Goal: Transaction & Acquisition: Purchase product/service

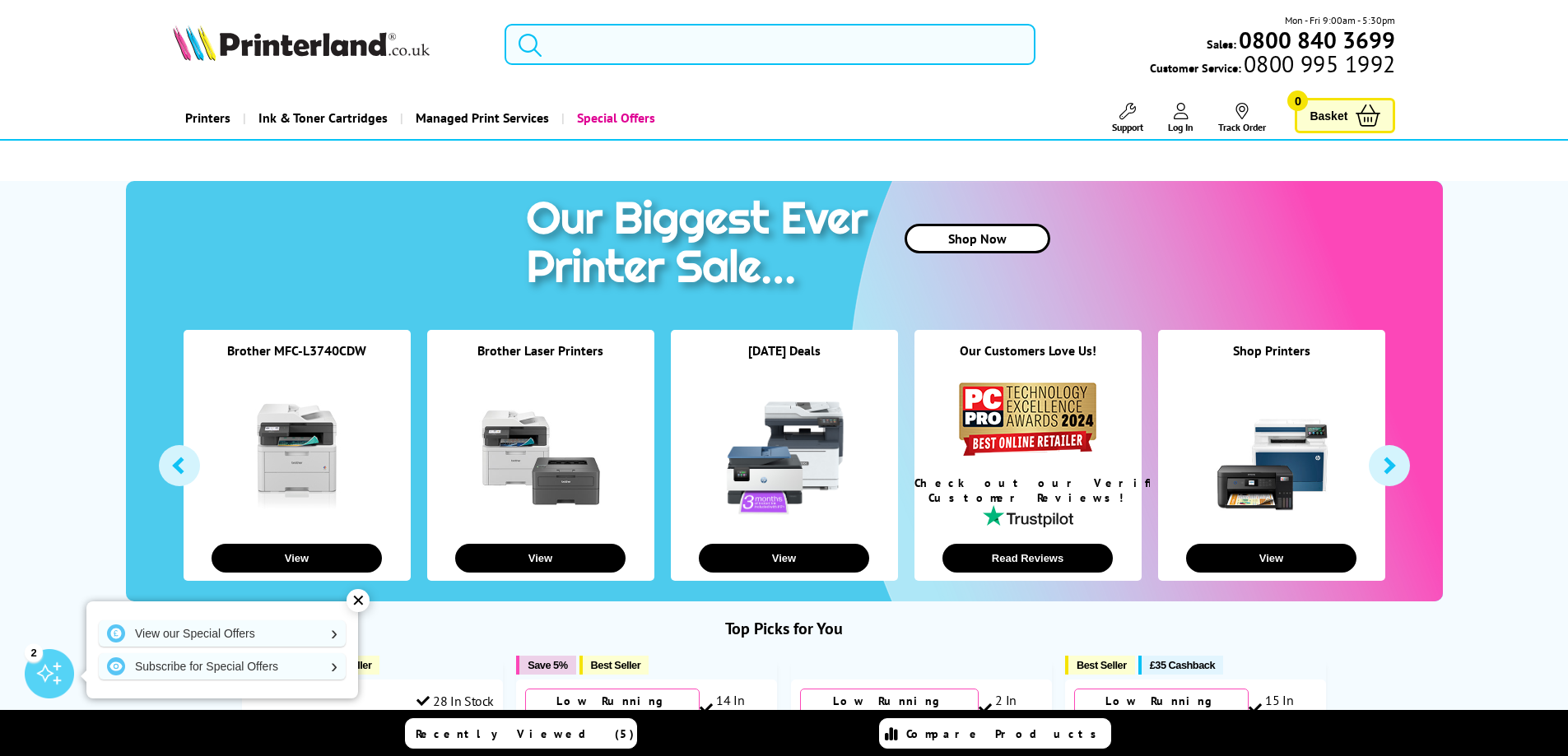
click at [617, 46] on input "search" at bounding box center [769, 44] width 530 height 41
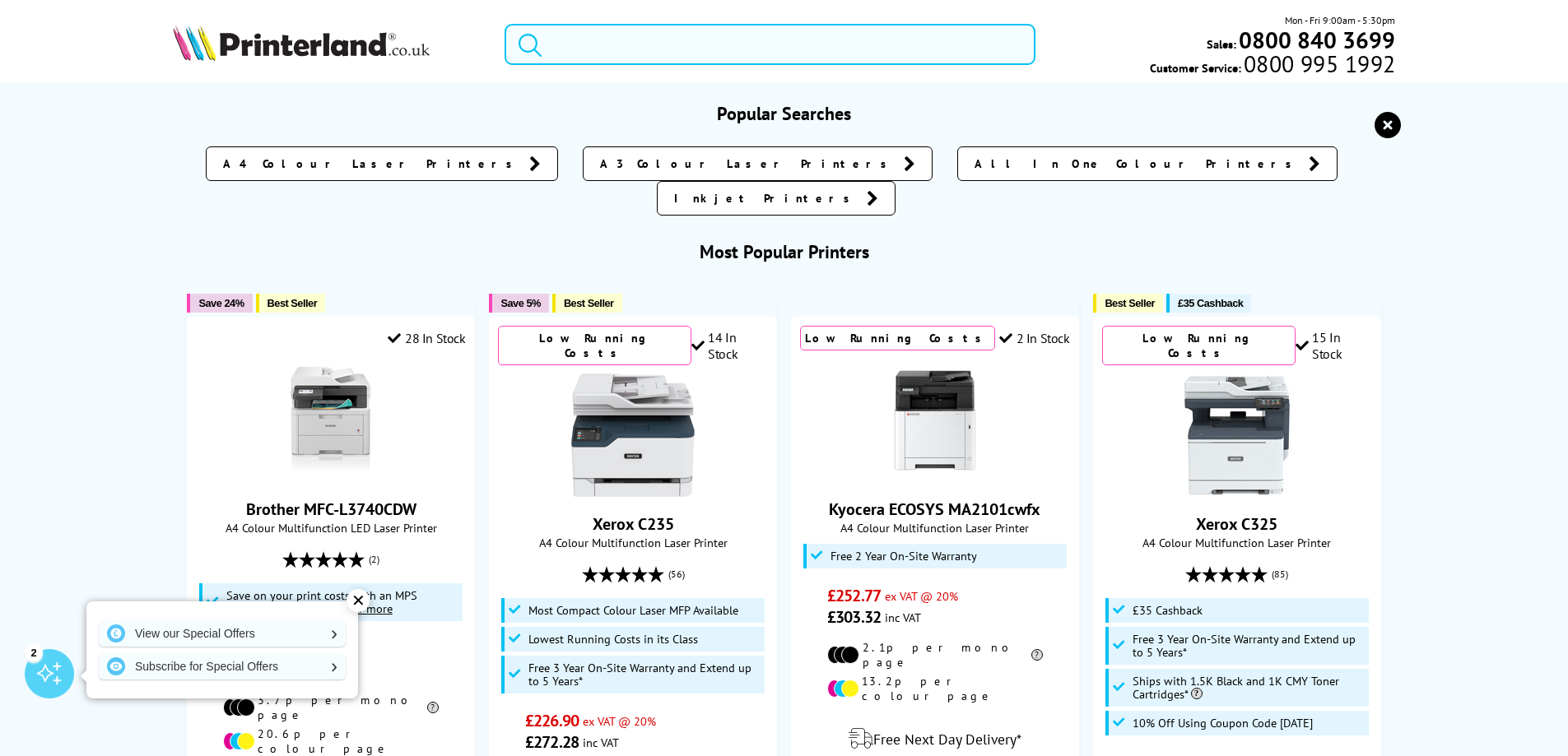
paste input "BROTHER MFC-L3740CDWE"
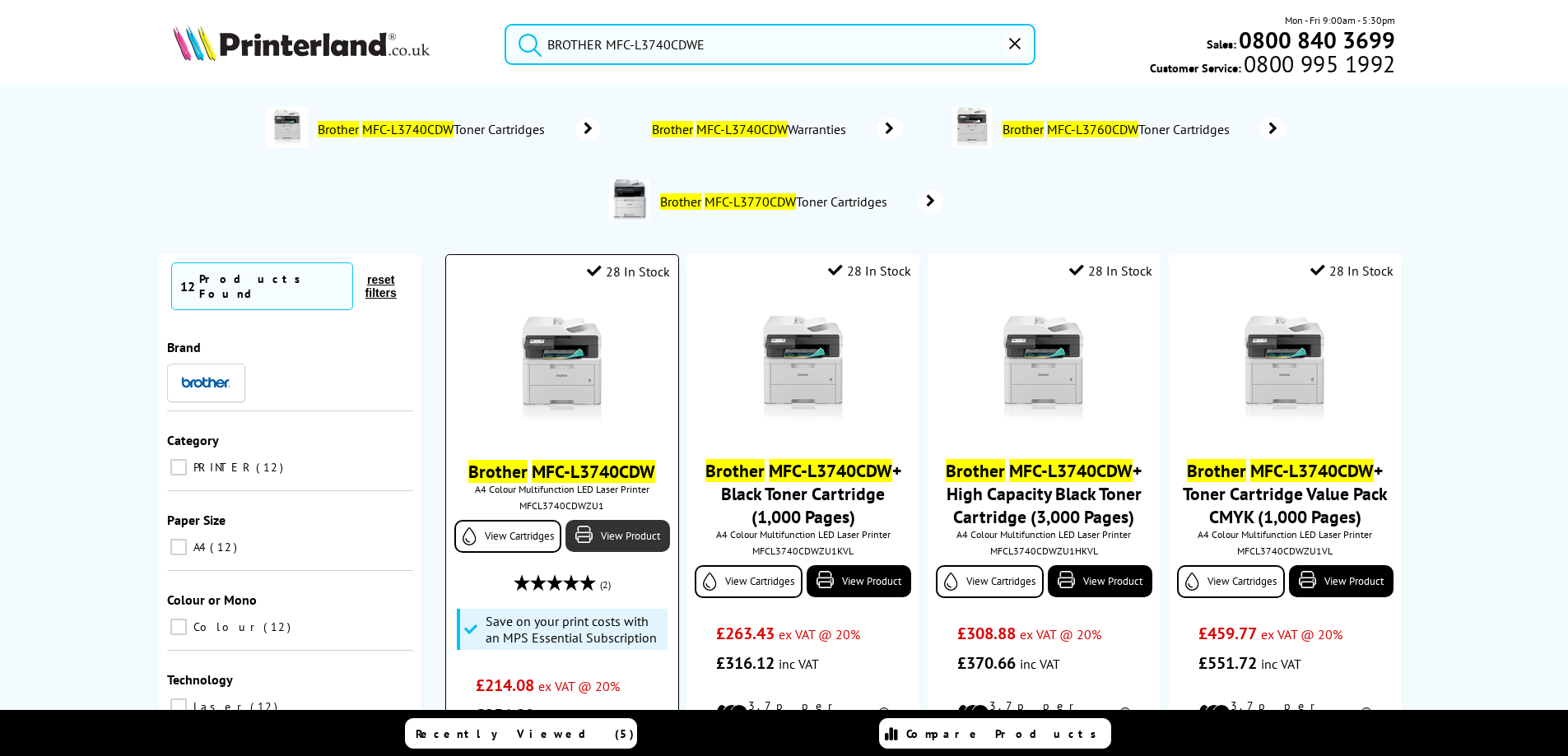
type input "BROTHER MFC-L3740CDWE"
click at [599, 536] on link "View Product" at bounding box center [617, 536] width 104 height 32
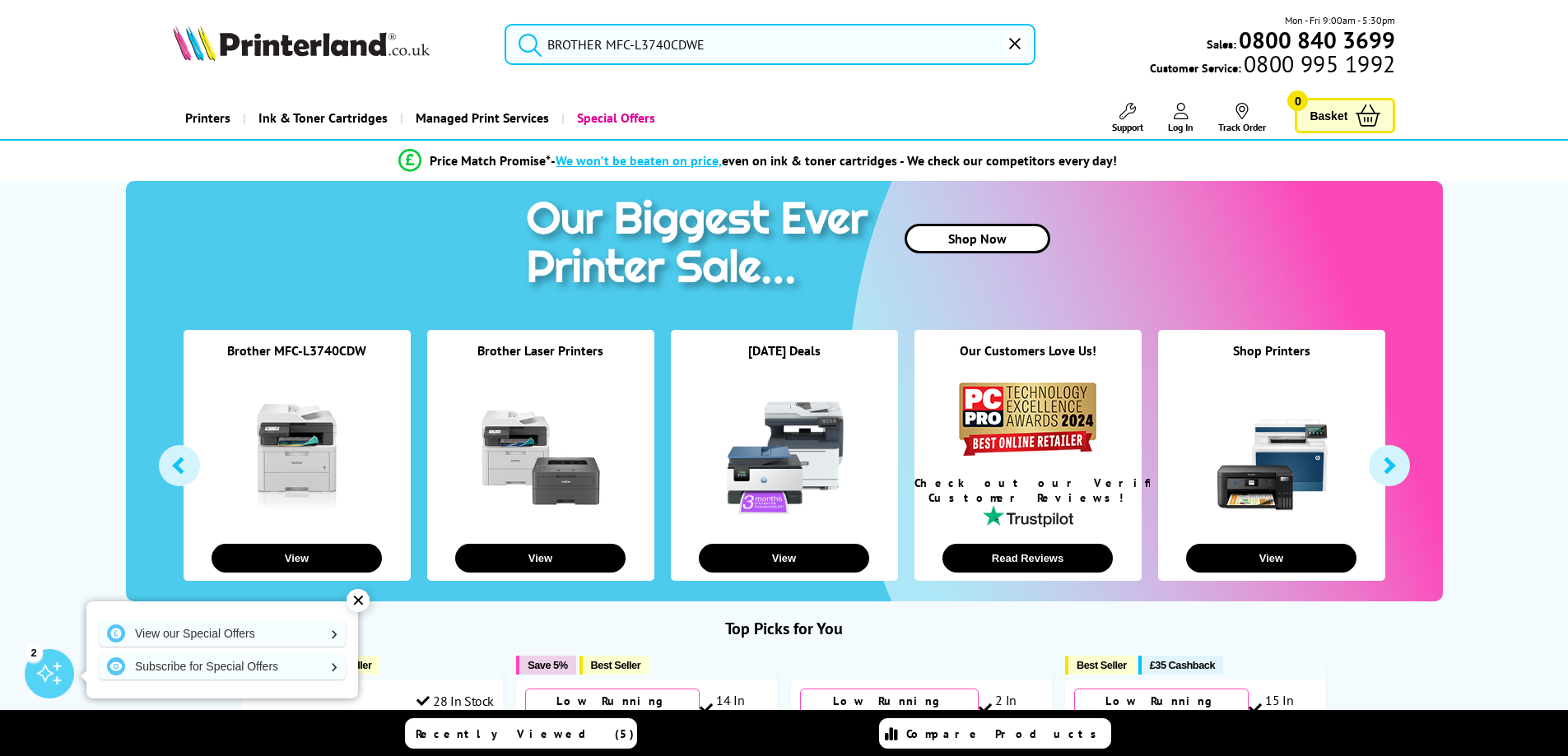
click at [789, 53] on input "BROTHER MFC-L3740CDWE" at bounding box center [769, 44] width 530 height 41
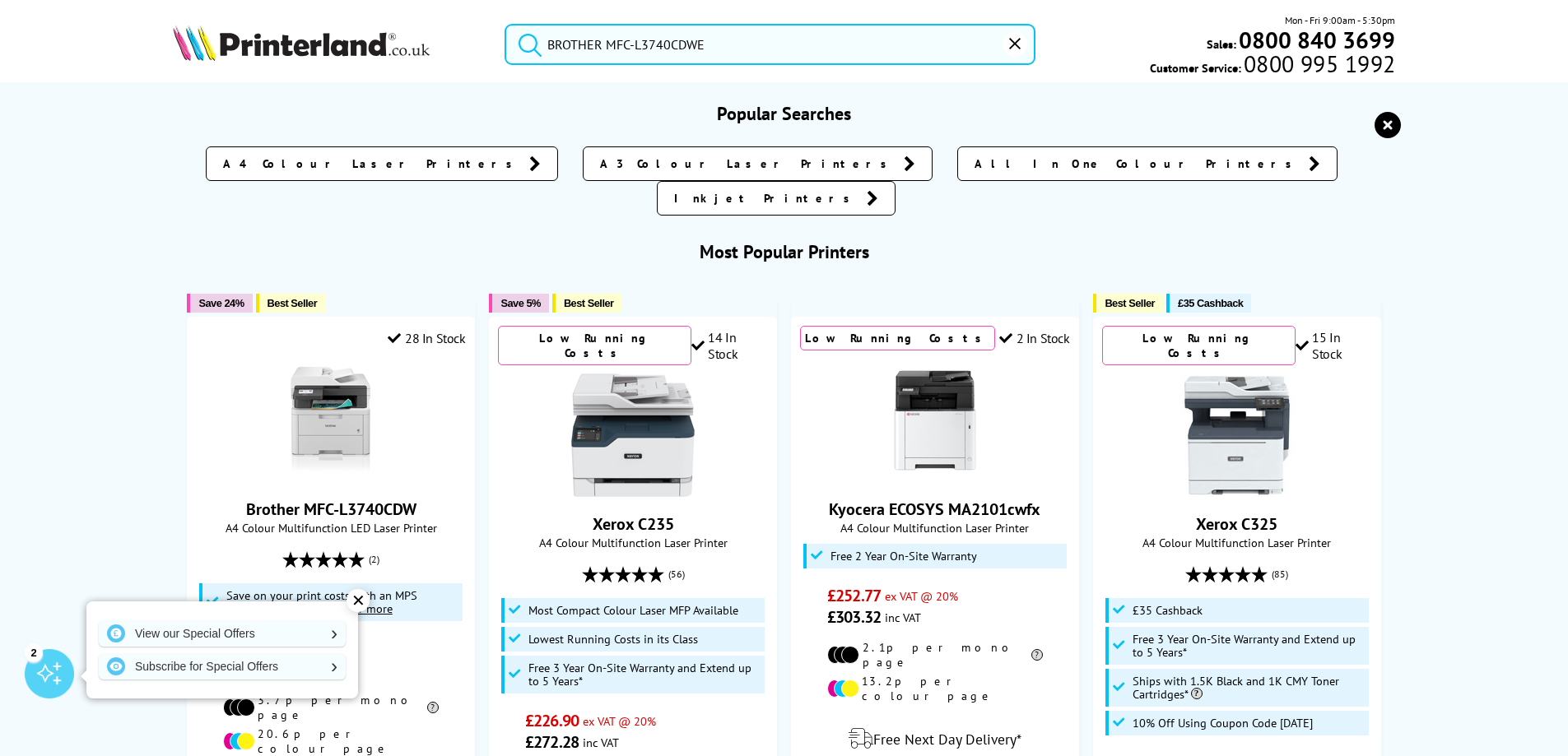
click at [505, 24] on button "submit" at bounding box center [525, 42] width 41 height 36
click at [714, 41] on input "BROTHER MFC-L3740CDWE" at bounding box center [769, 44] width 530 height 41
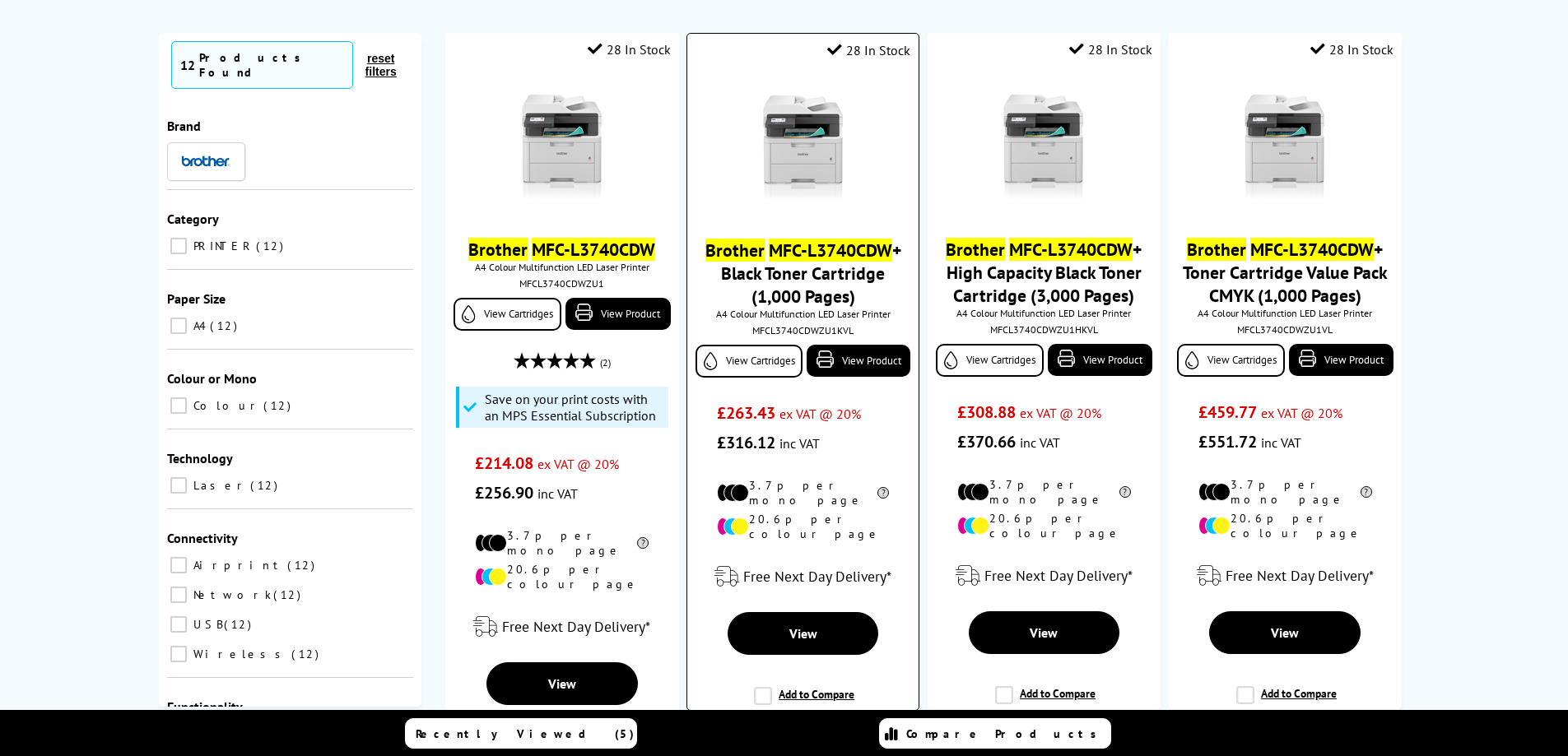
scroll to position [247, 0]
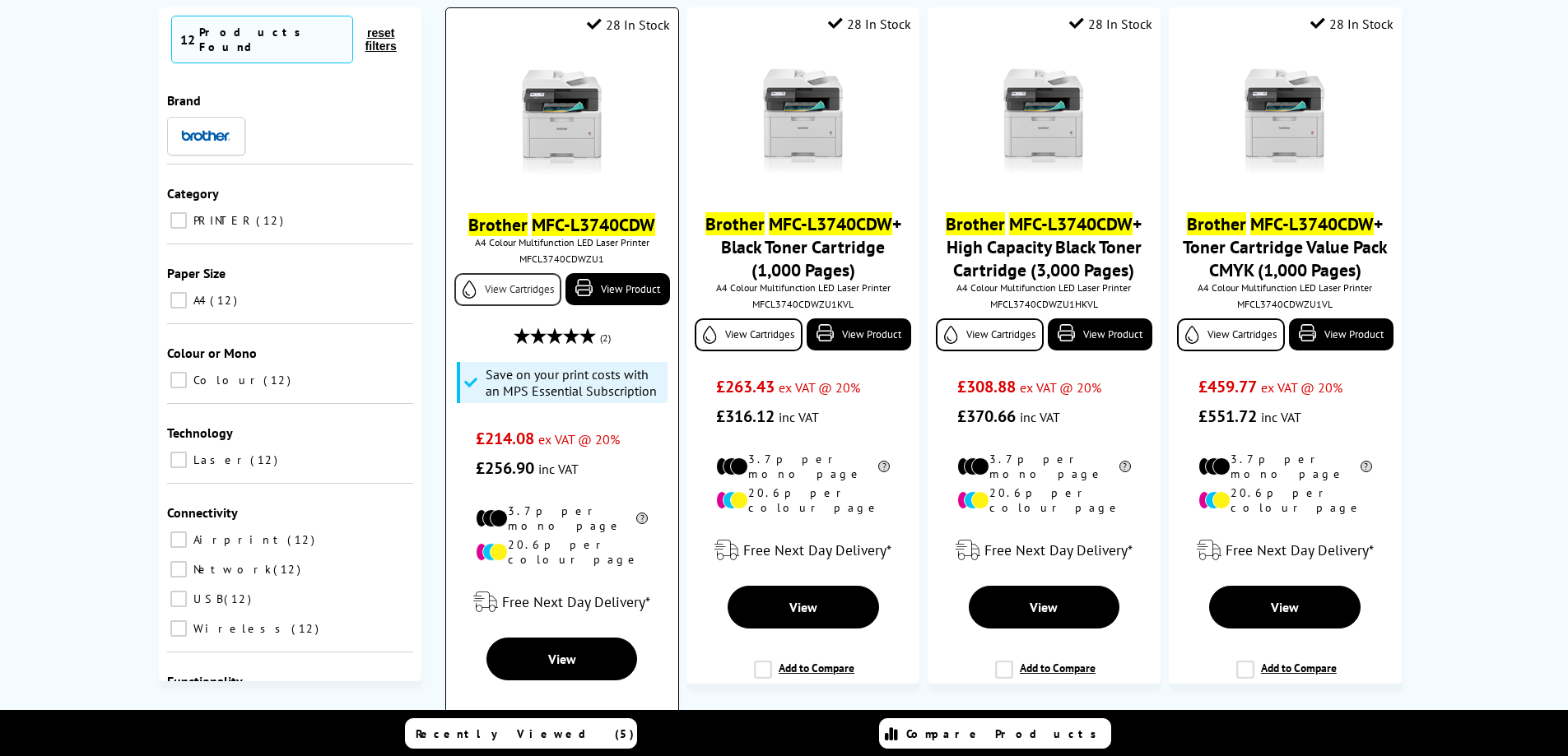
type input "BROTHER MFC-L3740CDWe"
click at [515, 293] on link "View Cartridges" at bounding box center [508, 289] width 107 height 33
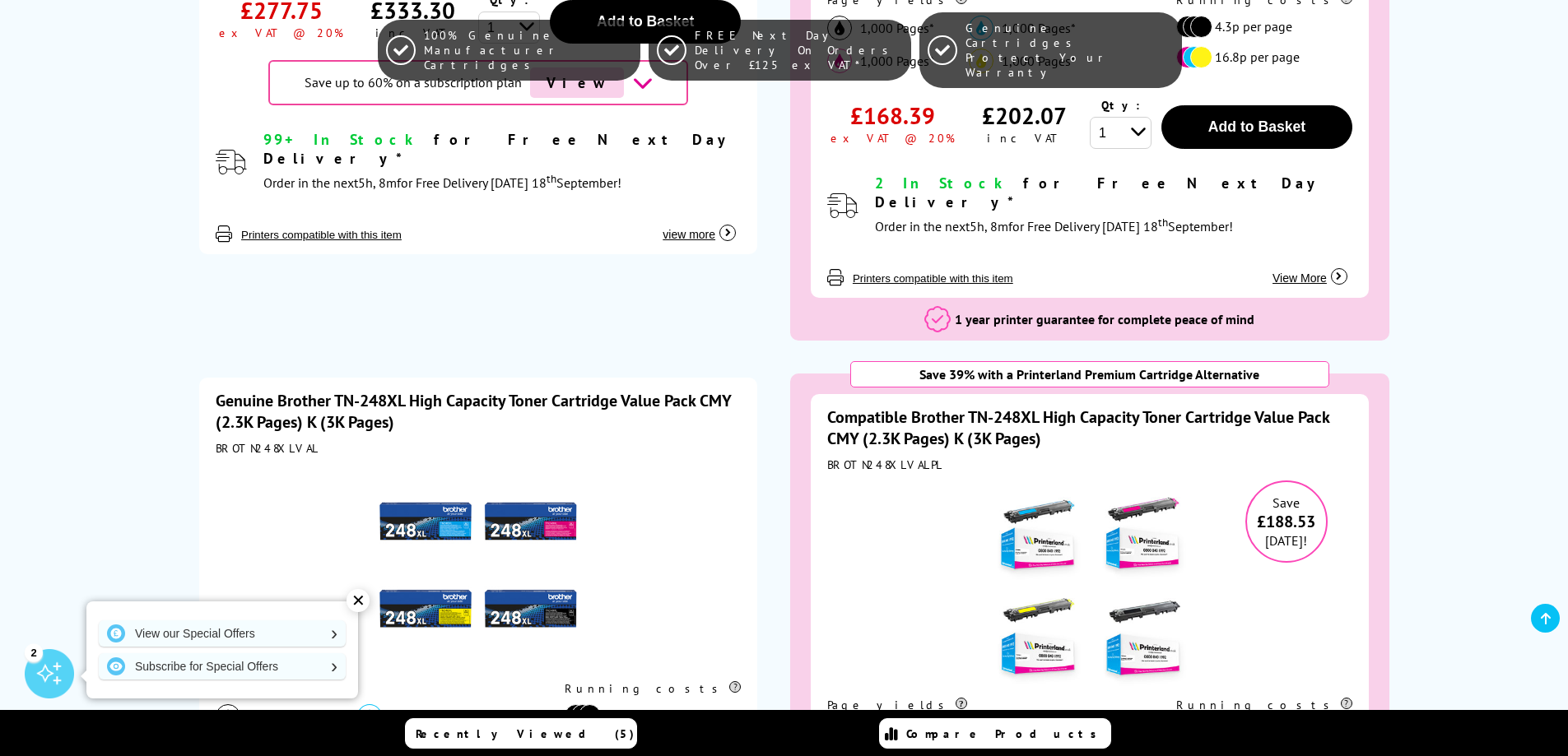
scroll to position [987, 0]
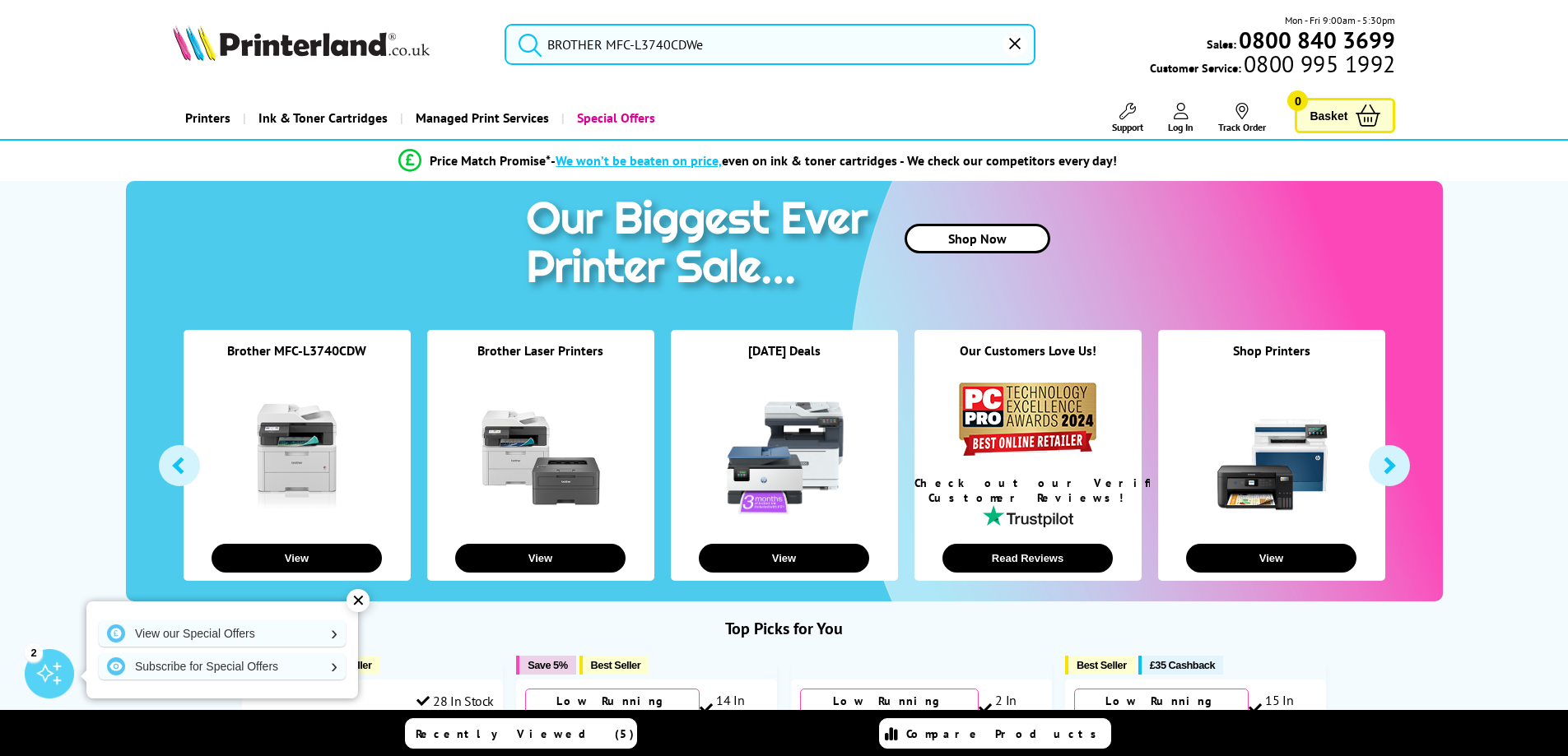
click at [747, 45] on input "BROTHER MFC-L3740CDWe" at bounding box center [769, 44] width 530 height 41
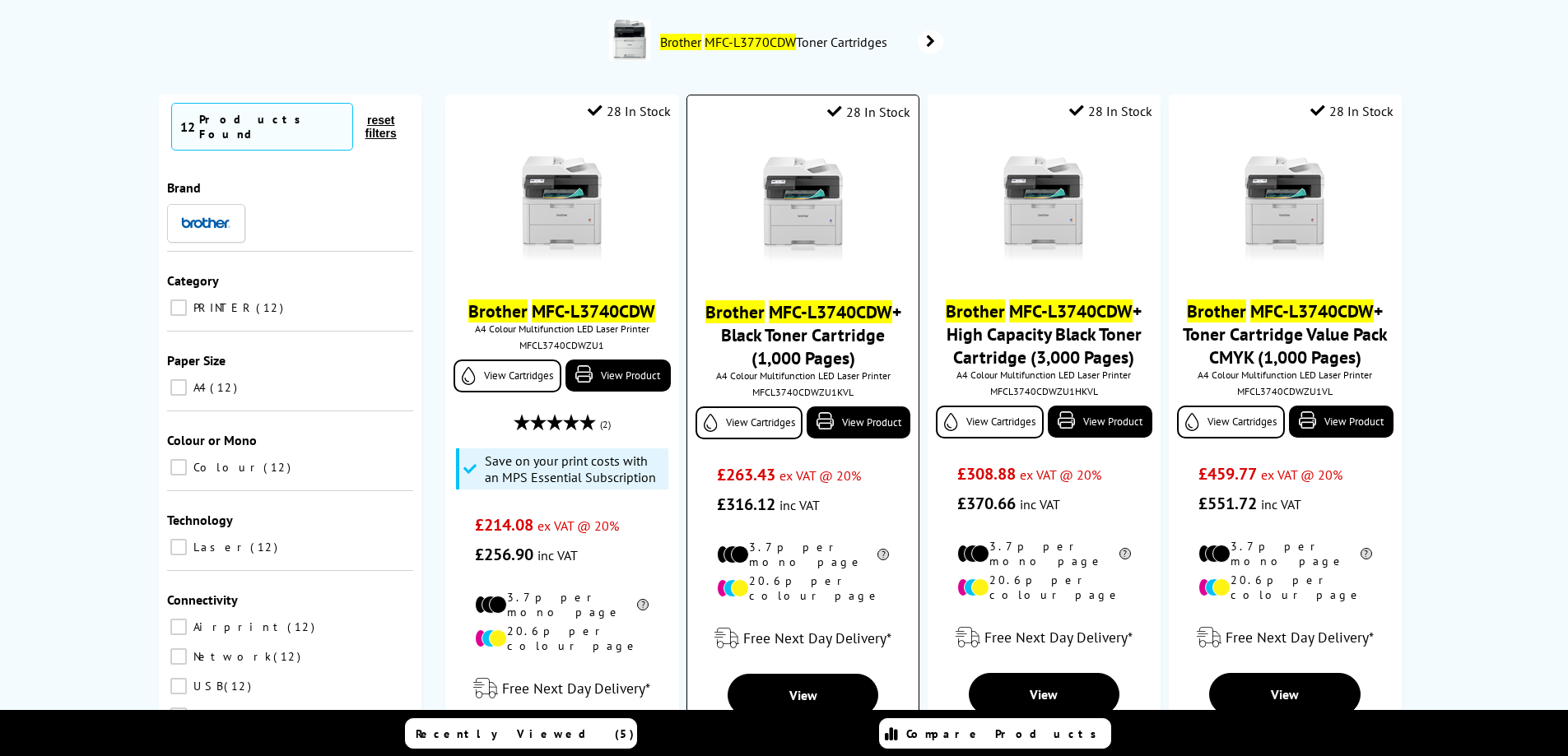
scroll to position [165, 0]
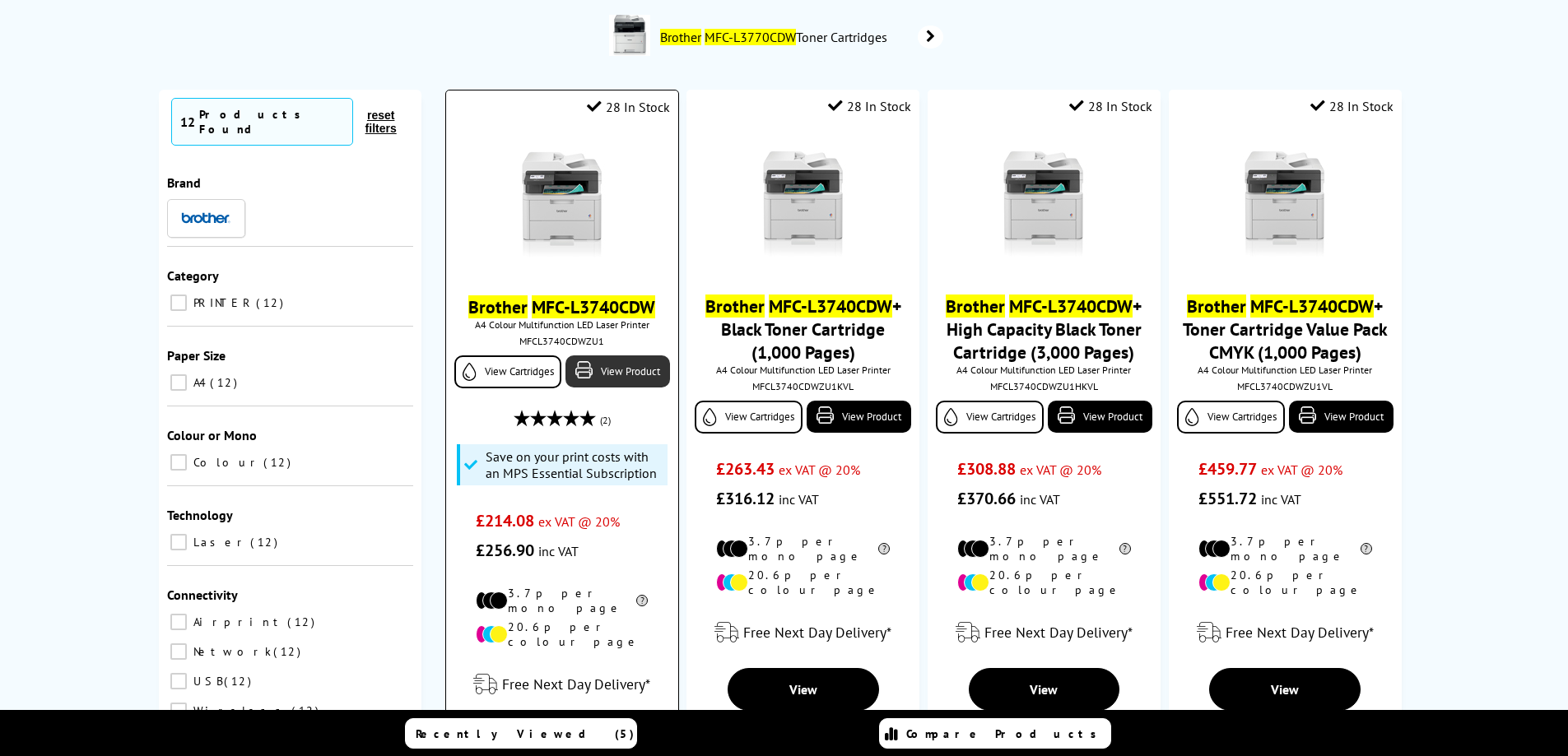
type input "BROTHER MFC-L3740CDWE"
click at [585, 373] on icon at bounding box center [584, 369] width 18 height 18
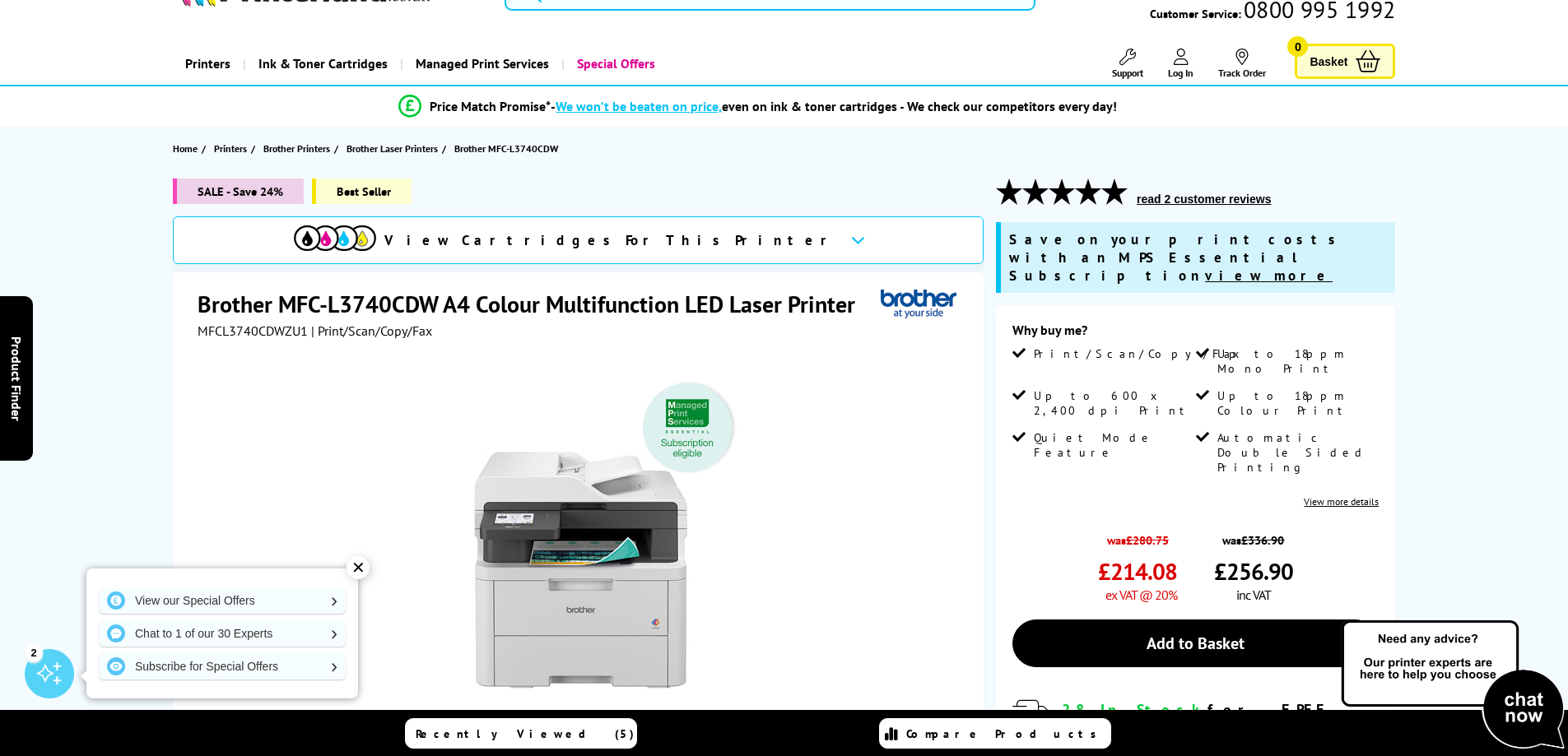
scroll to position [83, 0]
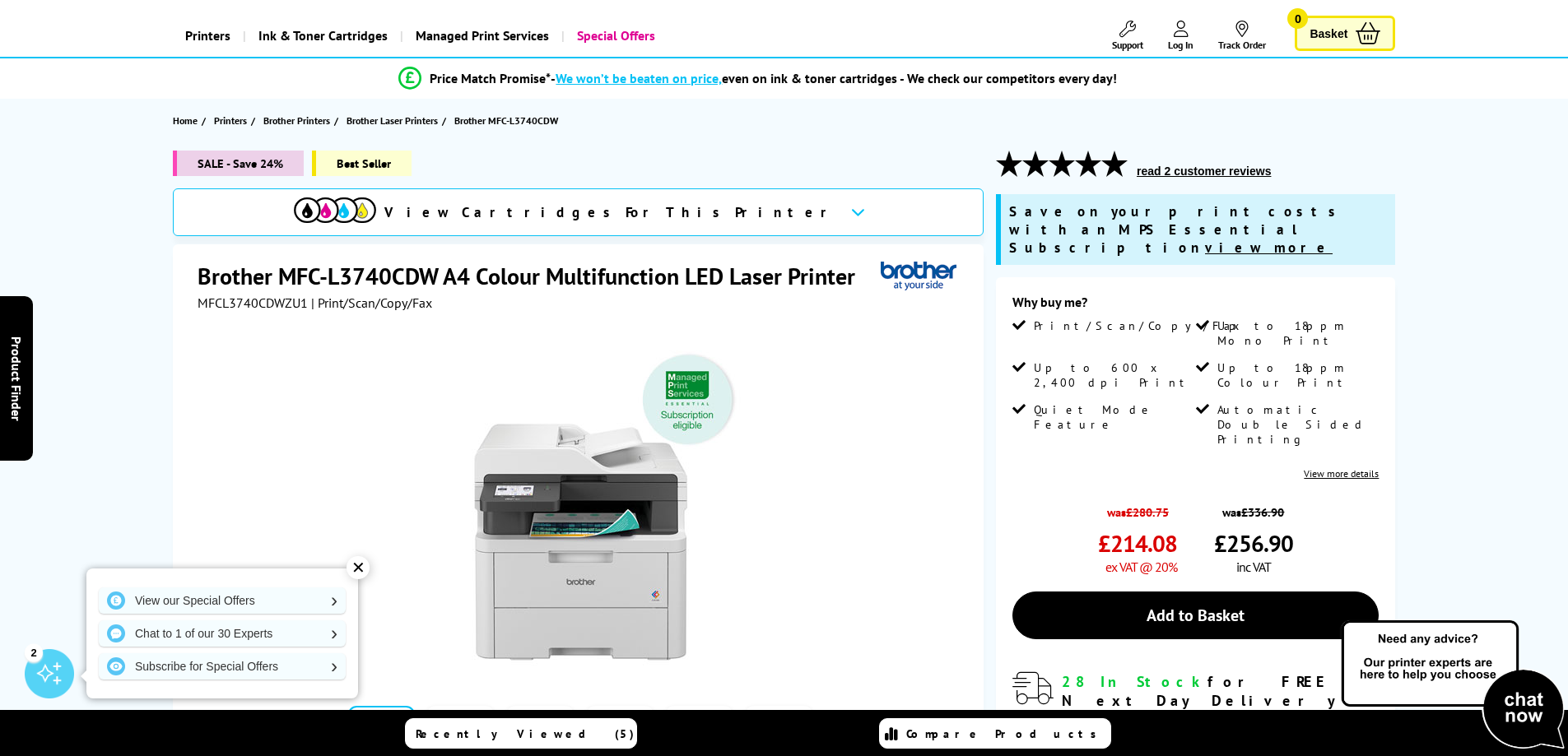
click at [357, 566] on div "✕" at bounding box center [358, 568] width 23 height 23
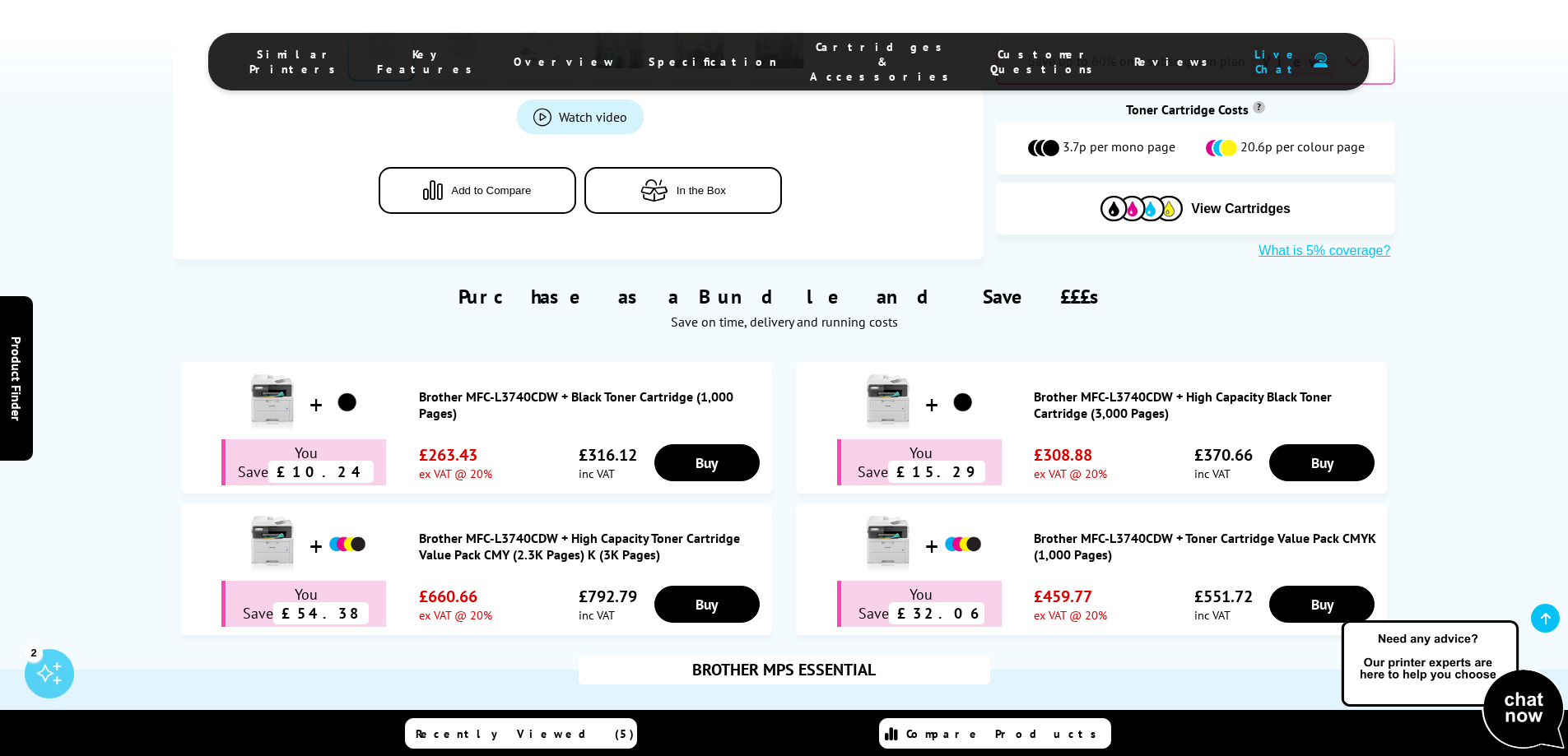
scroll to position [823, 0]
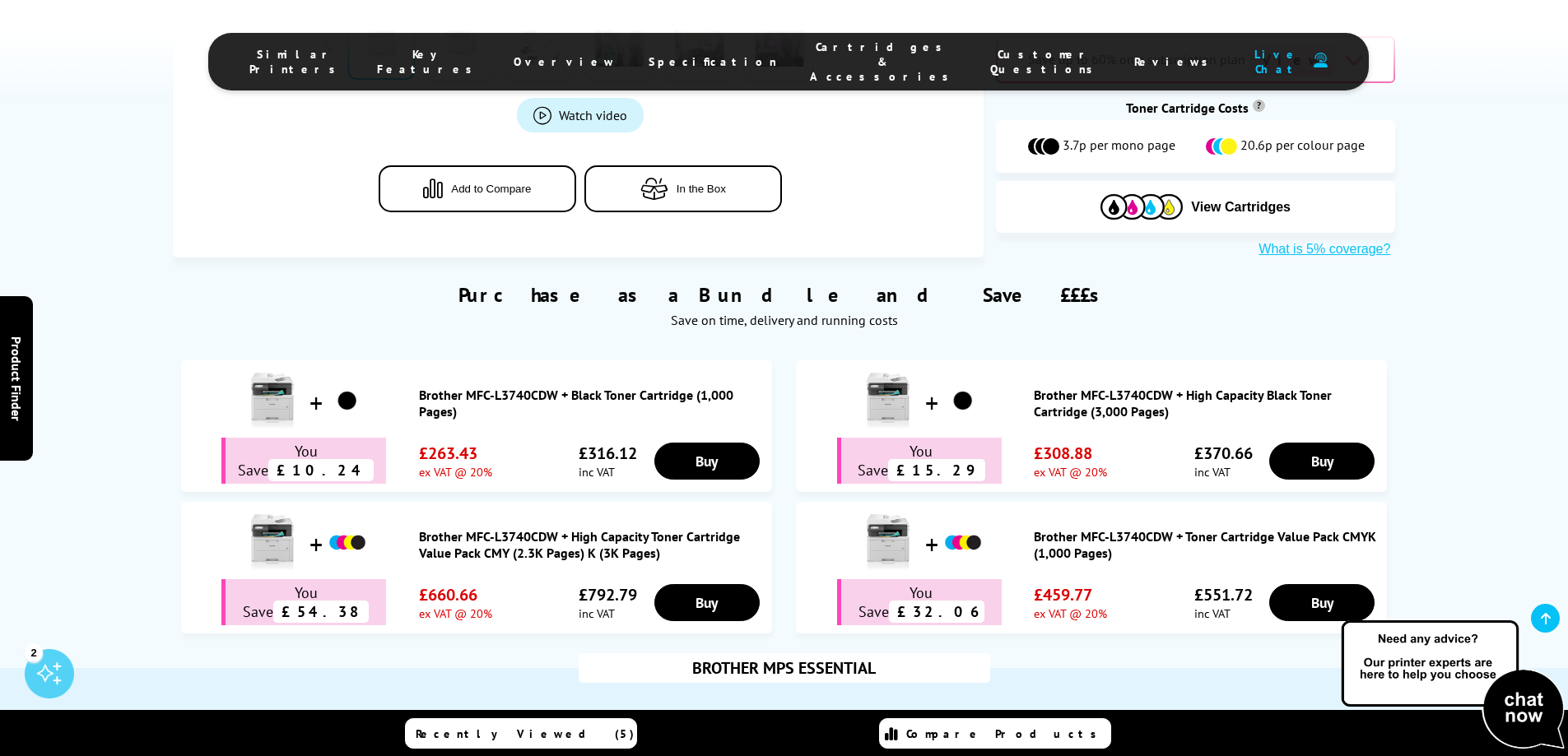
click at [683, 165] on button "In the Box" at bounding box center [683, 189] width 197 height 47
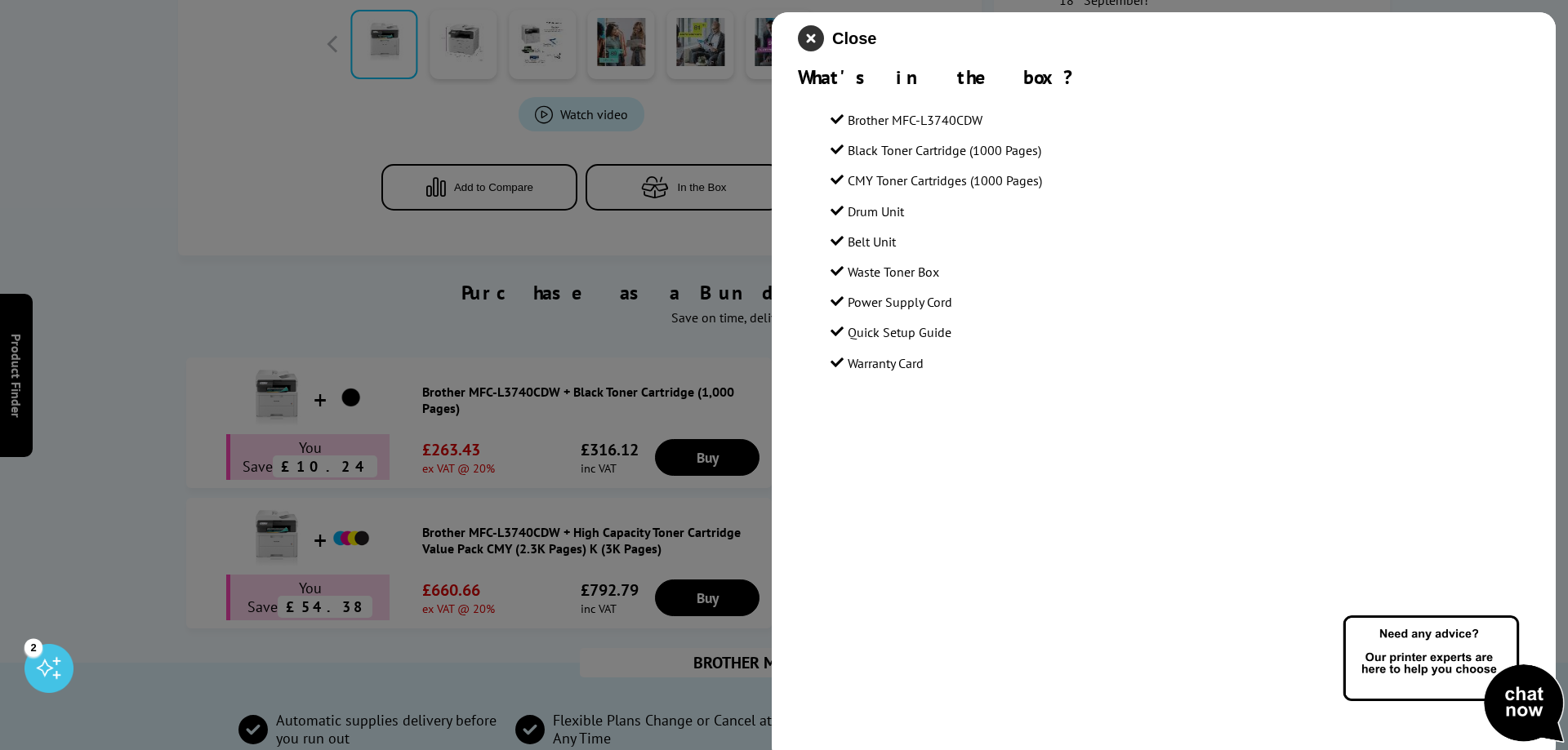
click at [810, 28] on icon "close modal" at bounding box center [811, 39] width 27 height 27
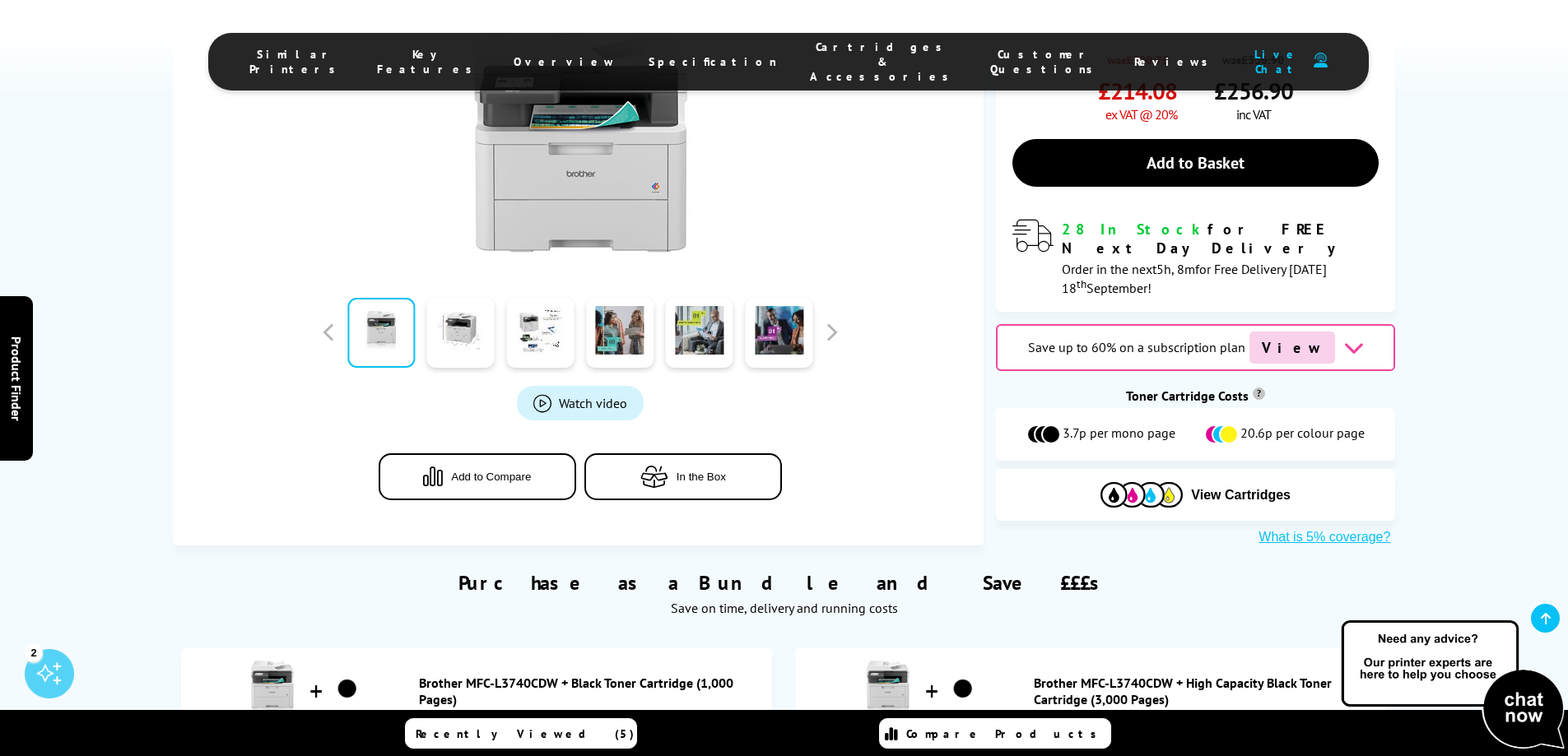
scroll to position [412, 0]
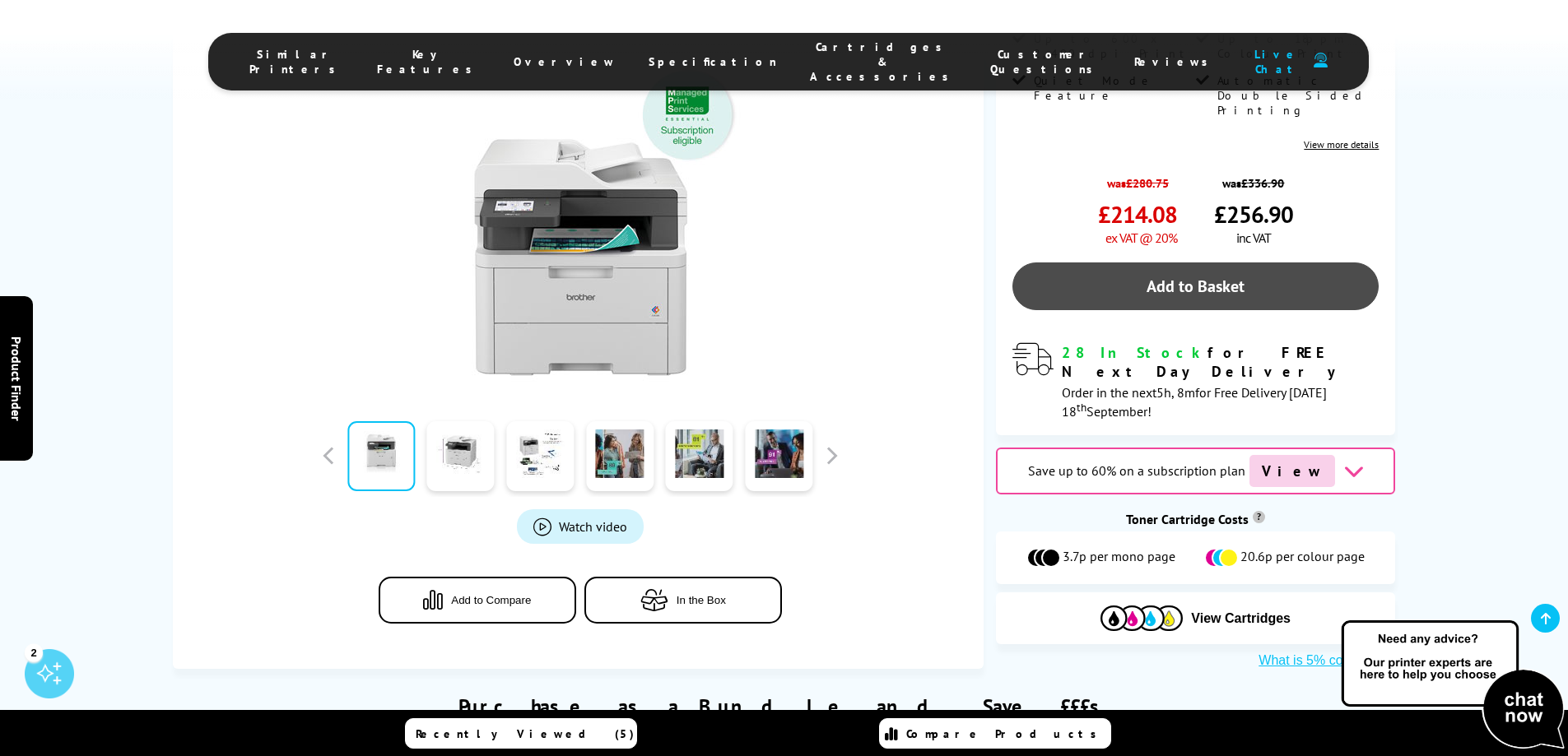
click at [1116, 262] on link "Add to Basket" at bounding box center [1195, 286] width 366 height 48
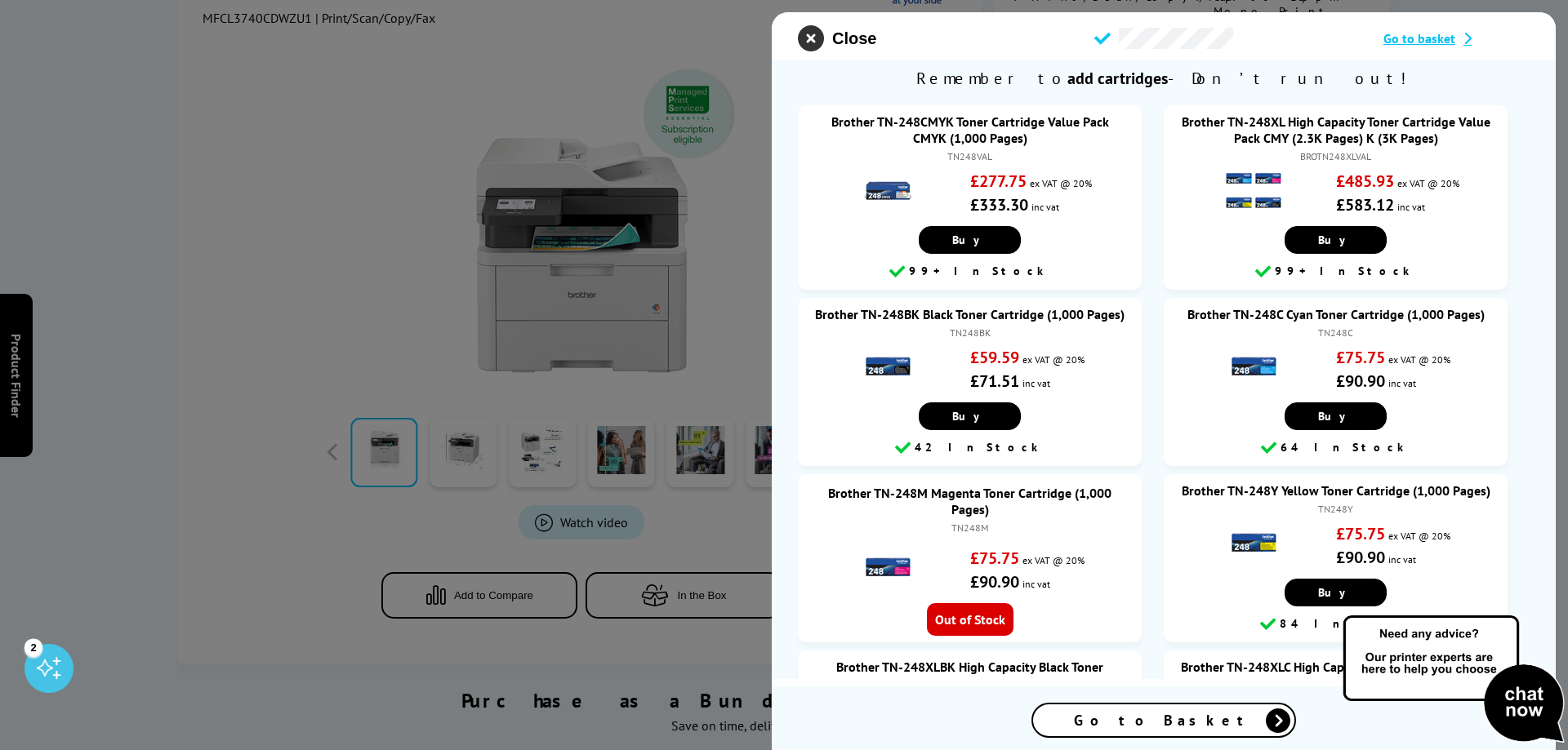
click at [811, 31] on icon "close modal" at bounding box center [811, 39] width 27 height 27
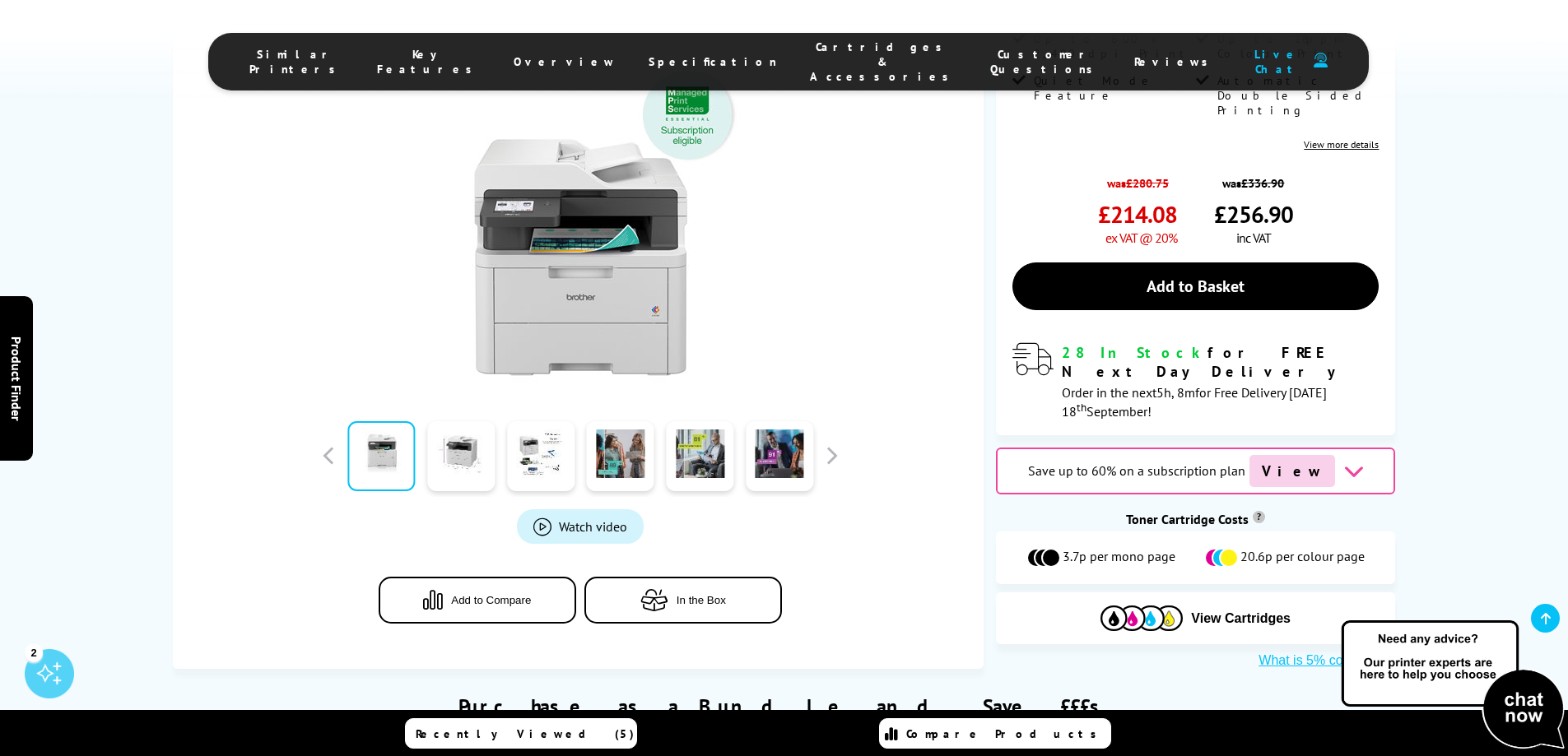
scroll to position [0, 0]
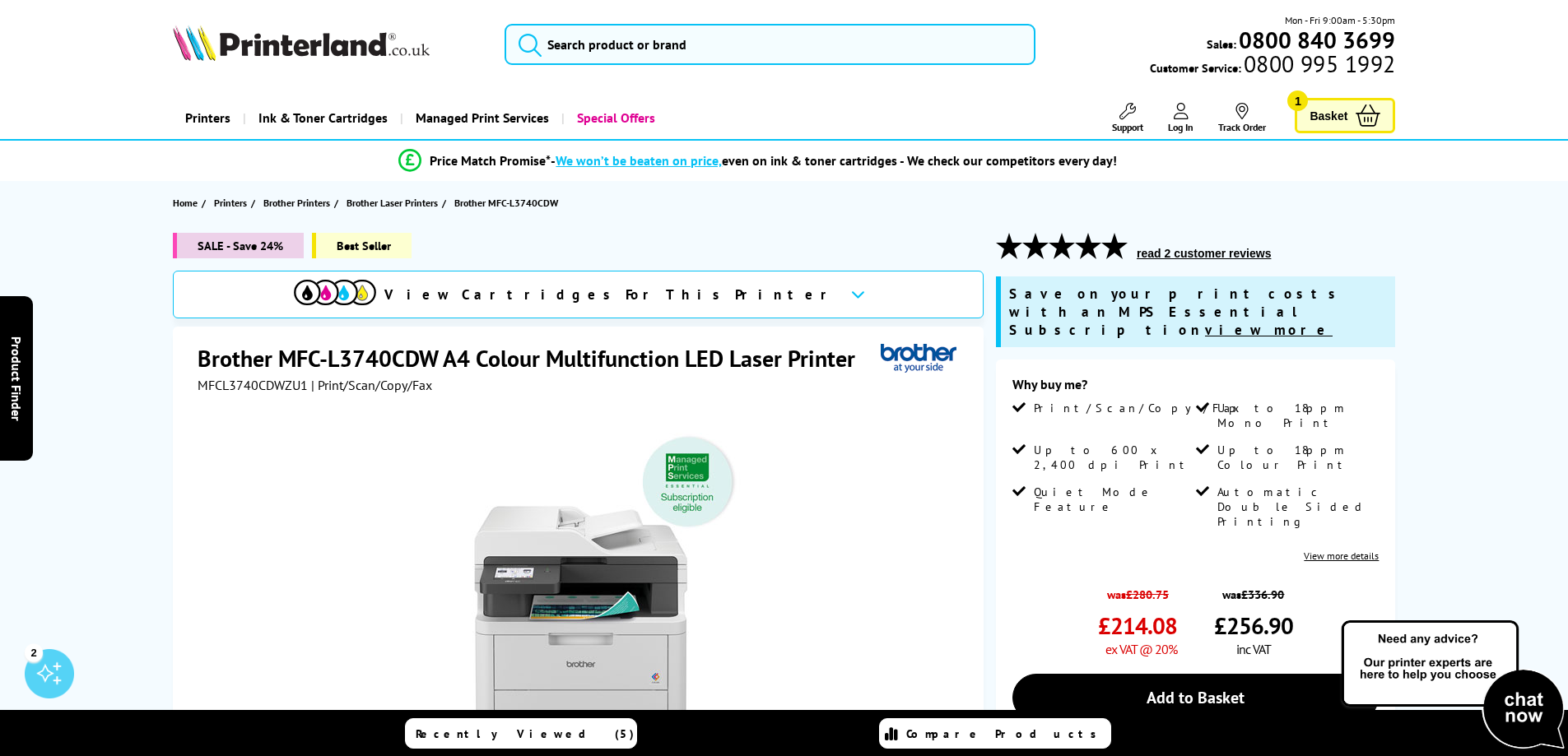
click at [1341, 126] on span "Basket" at bounding box center [1327, 115] width 38 height 23
